Goal: Navigation & Orientation: Find specific page/section

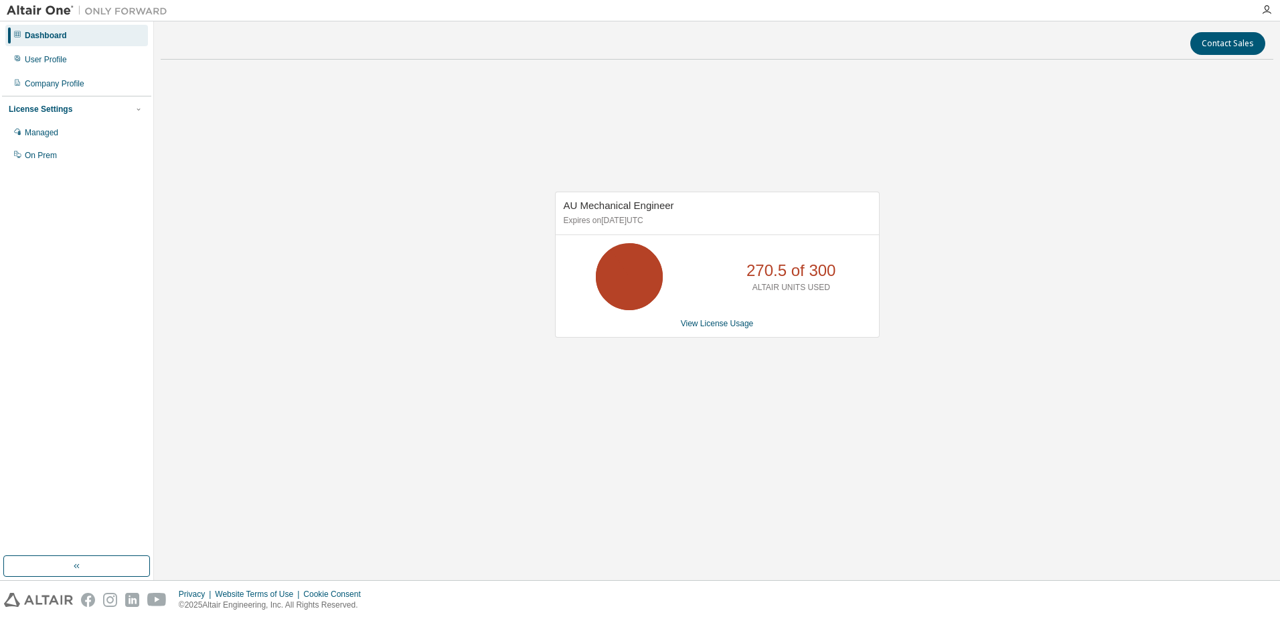
drag, startPoint x: 535, startPoint y: 157, endPoint x: 550, endPoint y: 178, distance: 26.0
click at [535, 157] on div "AU Mechanical Engineer Expires on January 1, 2038 UTC 270.5 of 300 ALTAIR UNITS…" at bounding box center [717, 271] width 1113 height 402
